Goal: Find specific page/section: Find specific page/section

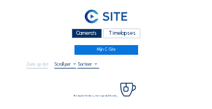
click at [78, 38] on div "Camera's" at bounding box center [87, 34] width 30 height 10
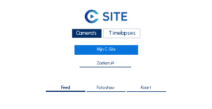
click at [78, 34] on div "Camera's" at bounding box center [87, 34] width 30 height 10
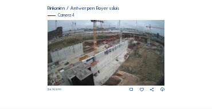
scroll to position [484, 0]
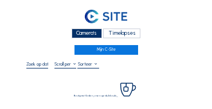
click at [79, 33] on div "Camera's" at bounding box center [87, 34] width 30 height 10
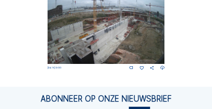
scroll to position [502, 0]
